Goal: Navigation & Orientation: Find specific page/section

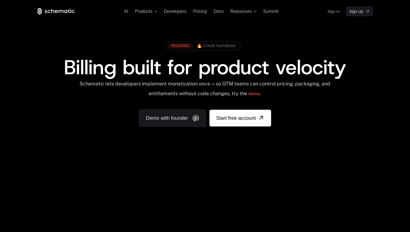
click at [116, 73] on span "Billing built for product velocity" at bounding box center [205, 67] width 283 height 27
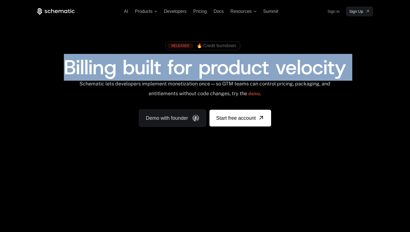
click at [116, 73] on span "Billing built for product velocity" at bounding box center [205, 67] width 283 height 27
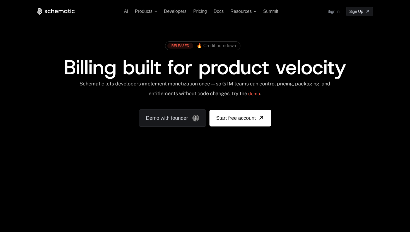
click at [108, 87] on div "Schematic lets developers implement monetization once — so GTM teams can contro…" at bounding box center [205, 91] width 252 height 20
click at [128, 66] on span "Billing built for product velocity" at bounding box center [205, 67] width 283 height 27
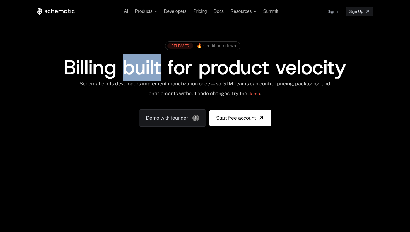
click at [128, 66] on span "Billing built for product velocity" at bounding box center [205, 67] width 283 height 27
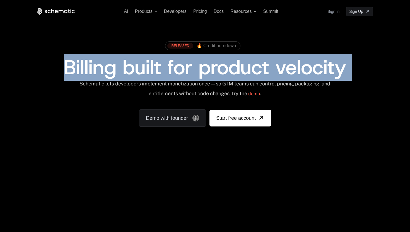
click at [128, 66] on span "Billing built for product velocity" at bounding box center [205, 67] width 283 height 27
click at [207, 54] on span "Billing built for product velocity" at bounding box center [205, 67] width 283 height 27
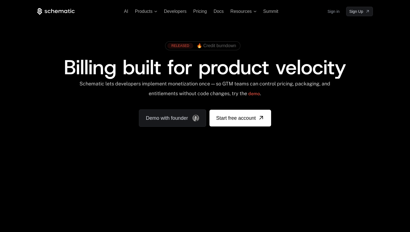
click at [216, 47] on span "🔥 Credit burndown" at bounding box center [217, 45] width 40 height 5
click at [199, 78] on span "Billing built for product velocity" at bounding box center [205, 67] width 283 height 27
click at [177, 73] on span "Billing built for product velocity" at bounding box center [205, 67] width 283 height 27
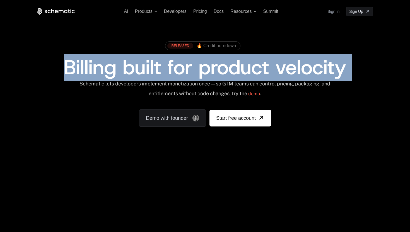
click at [143, 73] on span "Billing built for product velocity" at bounding box center [205, 67] width 283 height 27
